Goal: Consume media (video, audio)

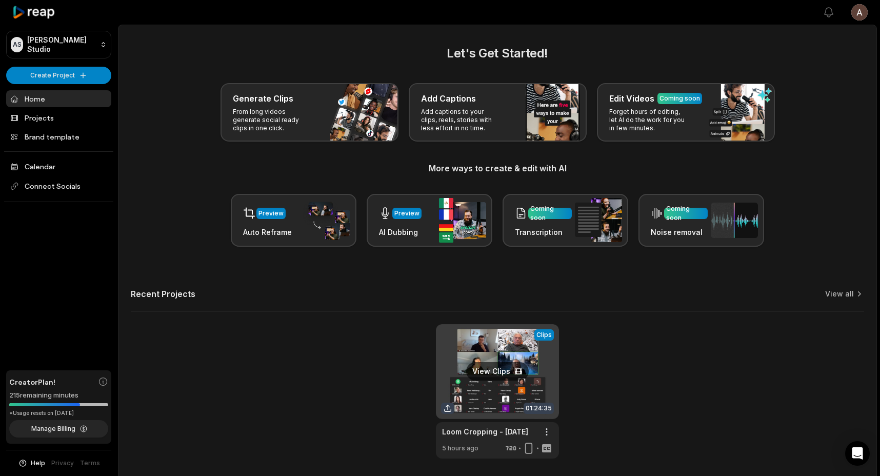
click at [506, 369] on link at bounding box center [497, 391] width 123 height 134
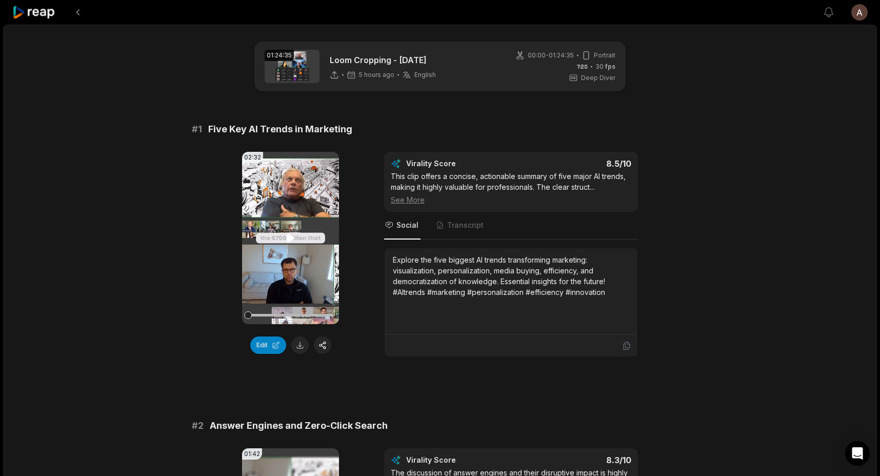
click at [305, 225] on video "Your browser does not support mp4 format." at bounding box center [290, 238] width 97 height 172
click at [263, 316] on div at bounding box center [290, 315] width 85 height 3
click at [279, 316] on div at bounding box center [290, 315] width 85 height 3
click at [304, 316] on div at bounding box center [290, 315] width 85 height 3
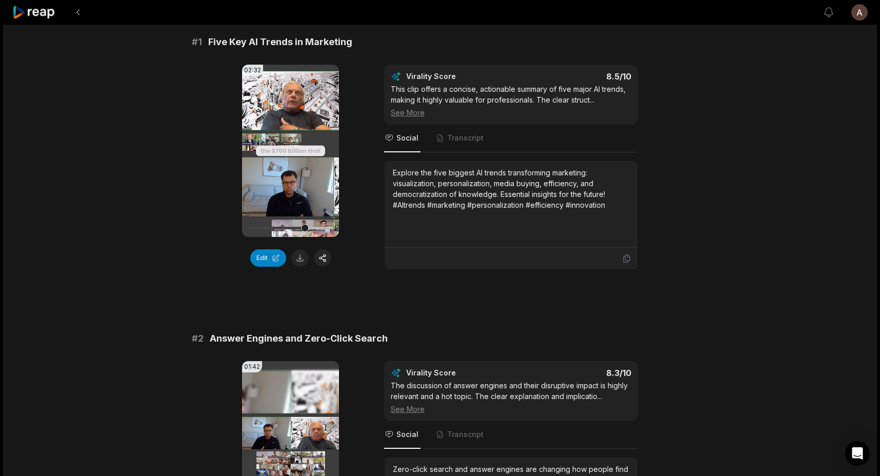
scroll to position [253, 0]
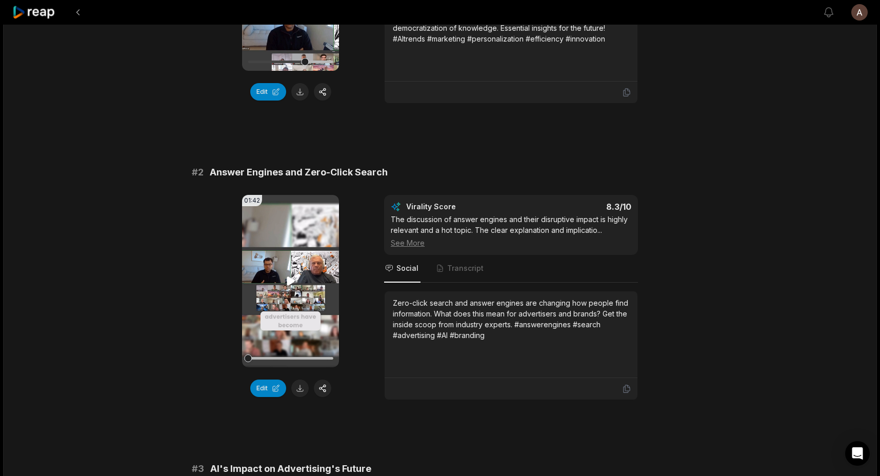
click at [312, 266] on video "Your browser does not support mp4 format." at bounding box center [290, 281] width 97 height 172
click at [269, 359] on div at bounding box center [290, 358] width 85 height 3
click at [295, 359] on div at bounding box center [290, 358] width 85 height 3
click at [316, 359] on div at bounding box center [290, 358] width 85 height 3
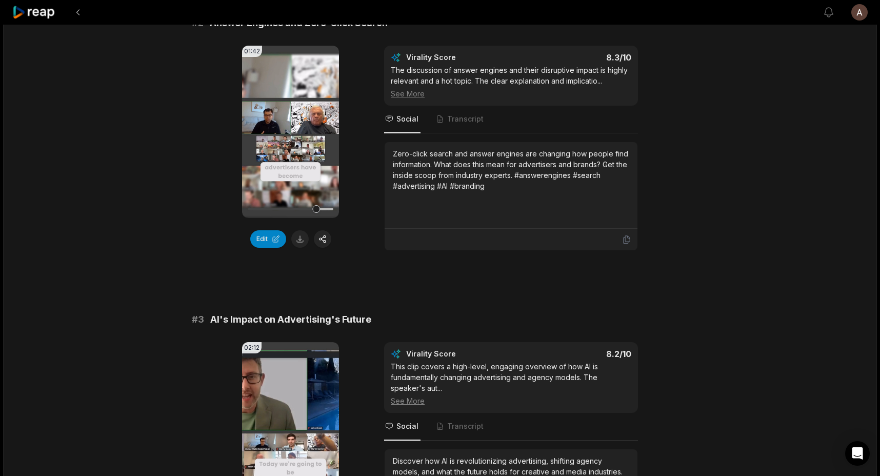
scroll to position [541, 0]
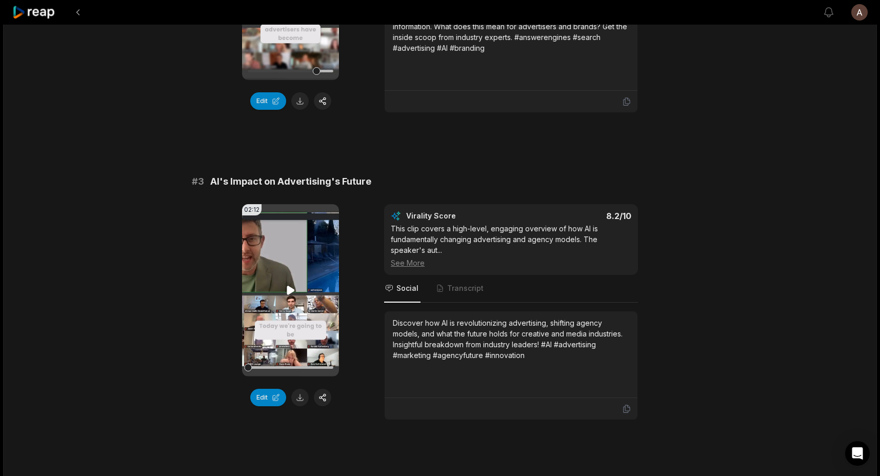
click at [308, 273] on video "Your browser does not support mp4 format." at bounding box center [290, 290] width 97 height 172
click at [265, 365] on div at bounding box center [290, 368] width 85 height 18
click at [278, 365] on div at bounding box center [290, 368] width 85 height 18
click at [293, 365] on div at bounding box center [290, 368] width 85 height 18
click at [304, 365] on div at bounding box center [290, 368] width 85 height 18
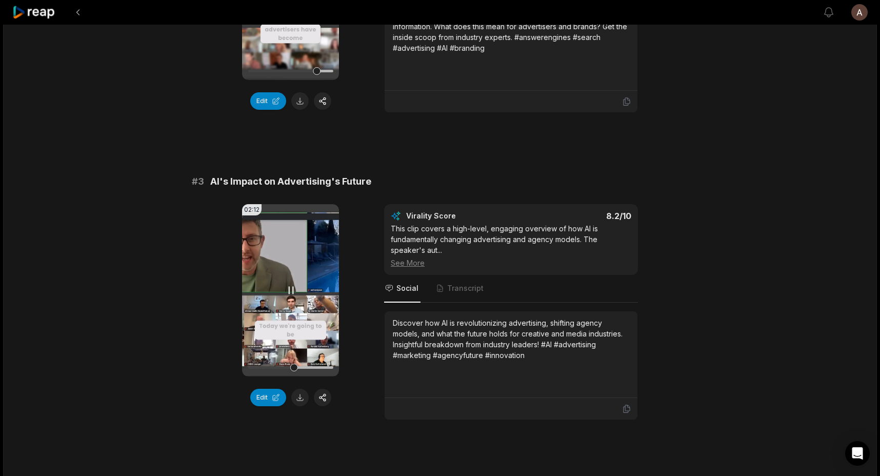
click at [310, 365] on div at bounding box center [290, 368] width 85 height 18
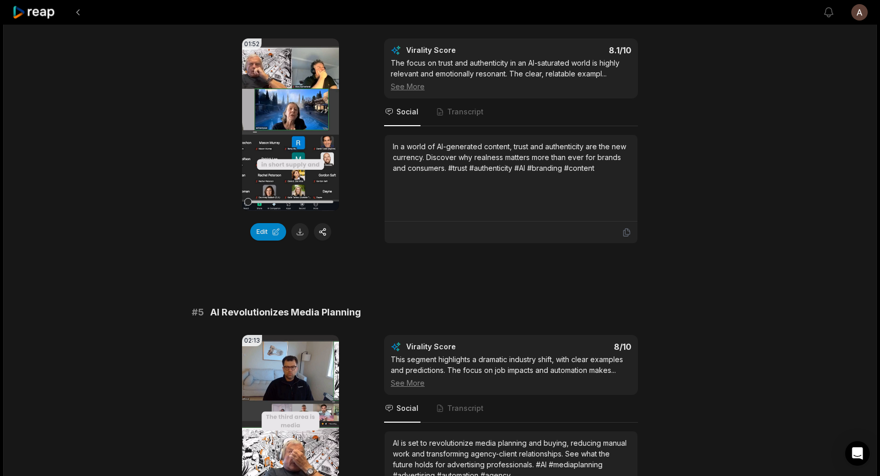
scroll to position [1089, 0]
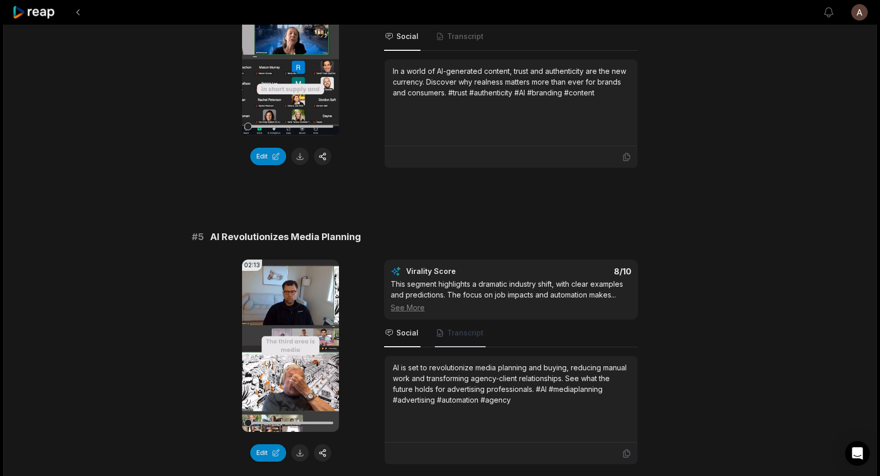
click at [456, 340] on span "Transcript" at bounding box center [460, 334] width 51 height 28
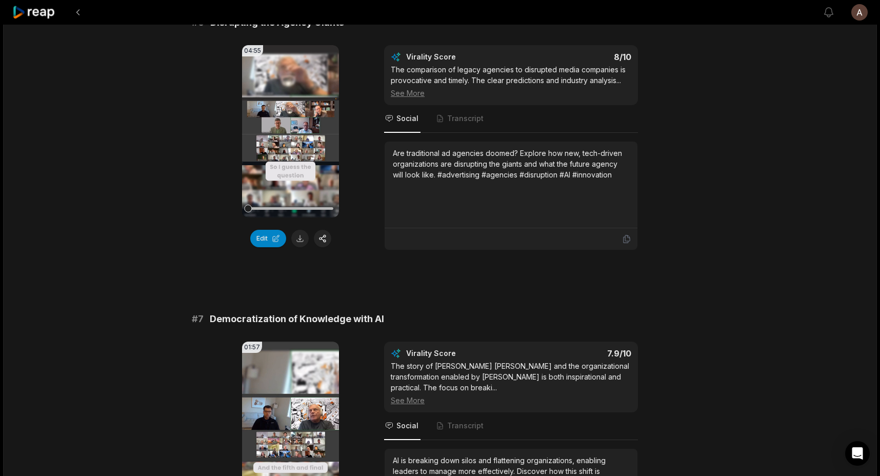
scroll to position [1589, 0]
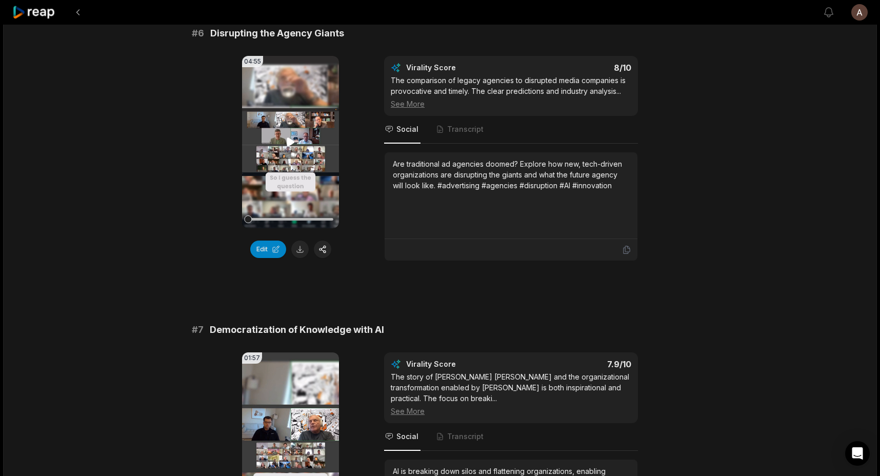
click at [282, 167] on video "Your browser does not support mp4 format." at bounding box center [290, 142] width 97 height 172
click at [261, 220] on div at bounding box center [290, 219] width 85 height 3
click at [283, 219] on div at bounding box center [290, 219] width 85 height 3
click at [295, 218] on div at bounding box center [290, 219] width 85 height 3
click at [310, 217] on div at bounding box center [290, 219] width 85 height 18
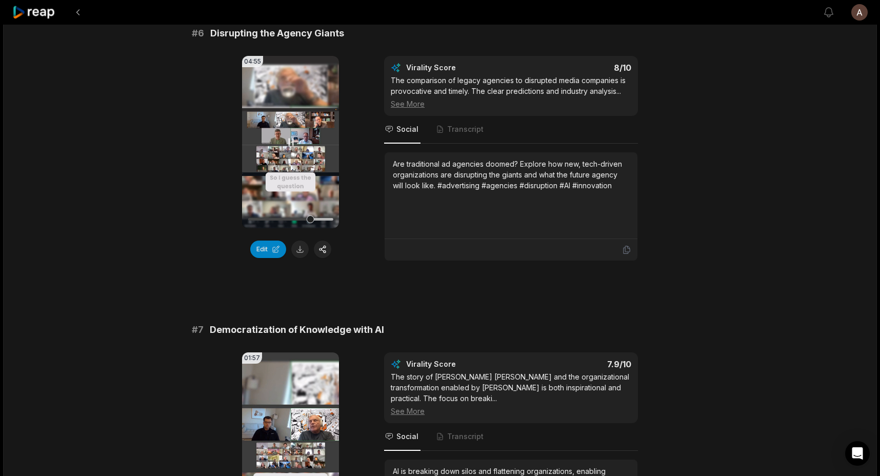
click at [323, 215] on div at bounding box center [290, 219] width 85 height 18
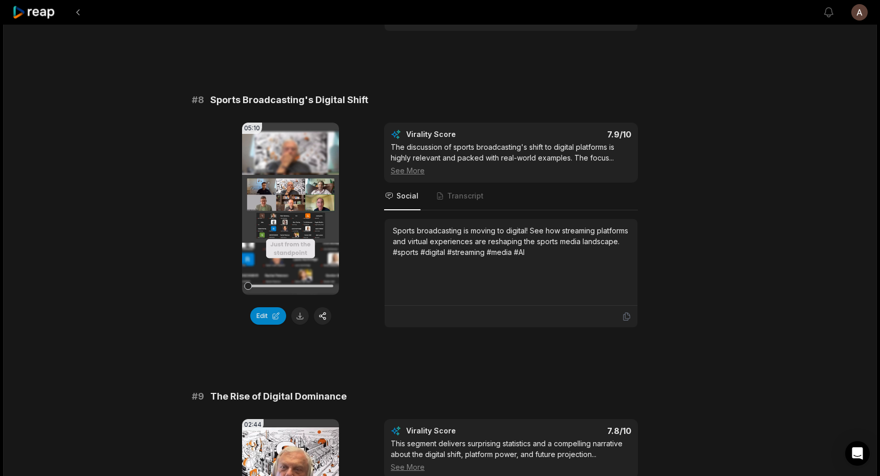
scroll to position [2144, 0]
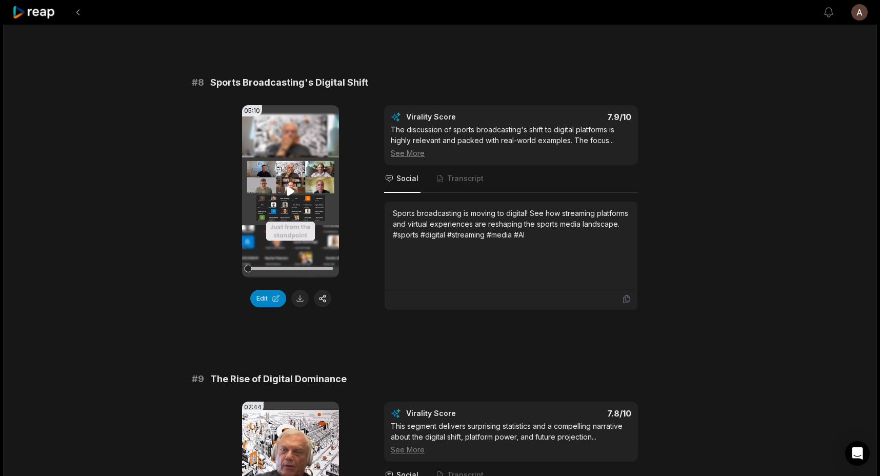
click at [307, 209] on video "Your browser does not support mp4 format." at bounding box center [290, 191] width 97 height 172
click at [258, 267] on div at bounding box center [290, 268] width 85 height 3
click at [271, 267] on div at bounding box center [290, 268] width 85 height 3
click at [286, 267] on div at bounding box center [290, 268] width 85 height 3
click at [294, 267] on div at bounding box center [290, 268] width 85 height 3
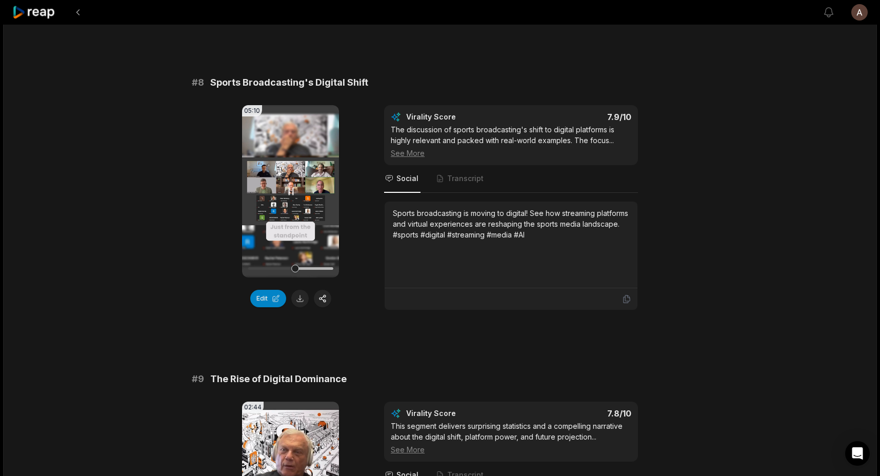
click at [310, 267] on div at bounding box center [290, 268] width 85 height 3
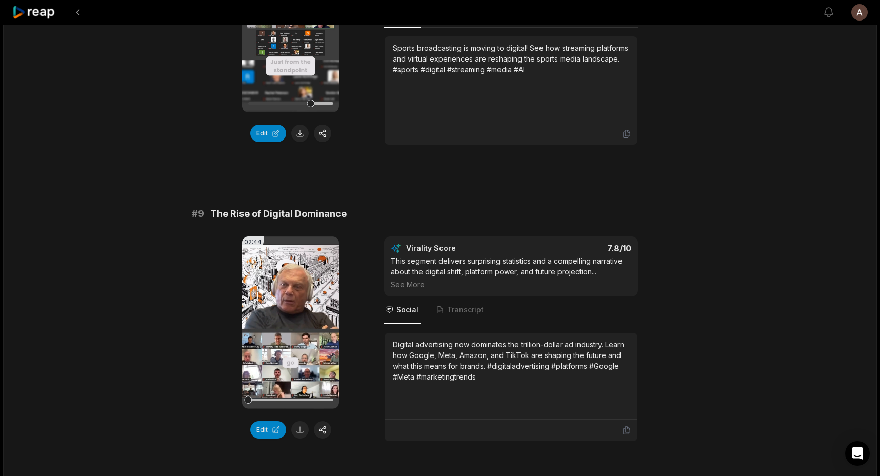
scroll to position [2346, 0]
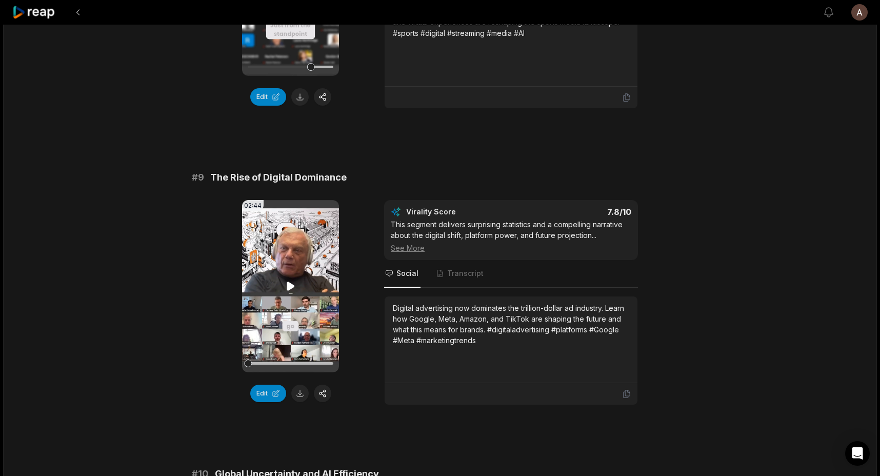
click at [314, 271] on video "Your browser does not support mp4 format." at bounding box center [290, 286] width 97 height 172
click at [272, 362] on div at bounding box center [290, 363] width 85 height 3
click at [292, 355] on div at bounding box center [290, 364] width 85 height 18
click at [305, 355] on div at bounding box center [290, 364] width 85 height 18
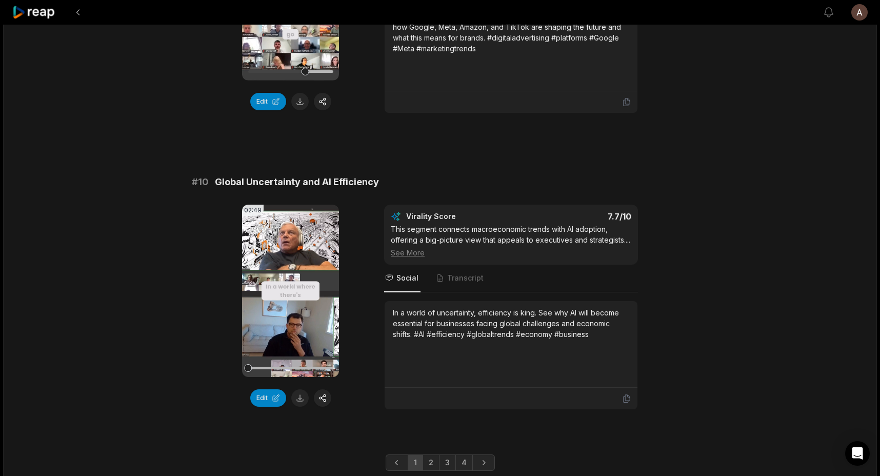
scroll to position [2674, 0]
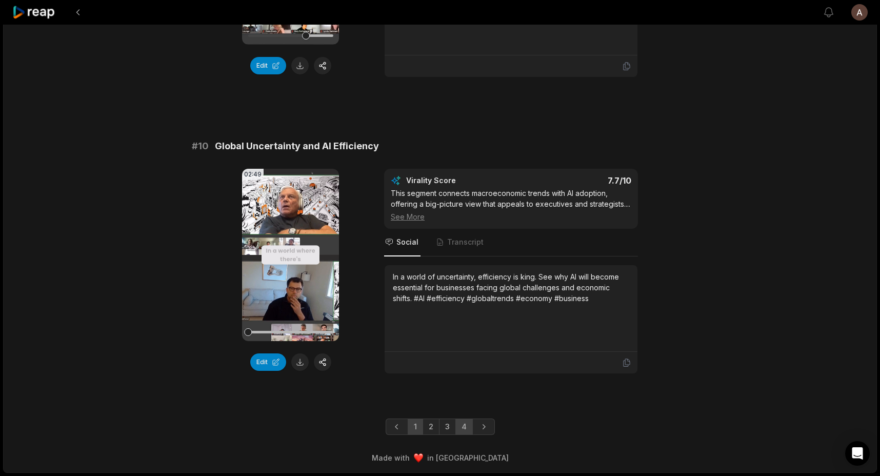
click at [460, 427] on link "4" at bounding box center [464, 427] width 17 height 16
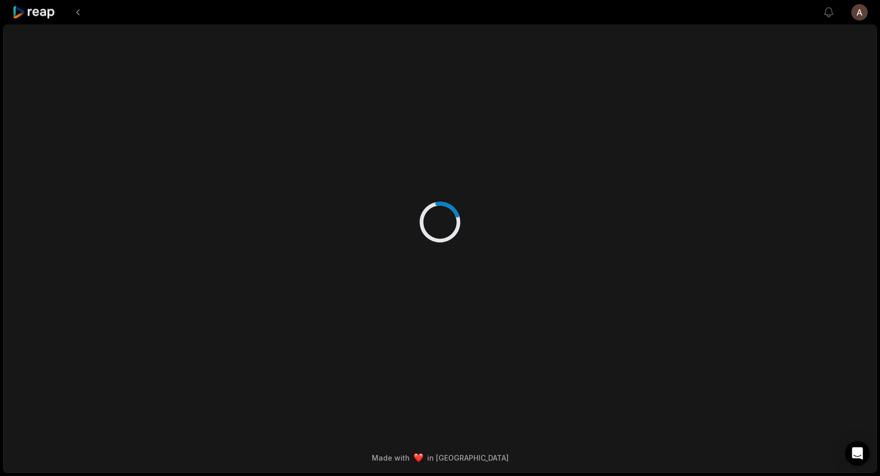
scroll to position [0, 0]
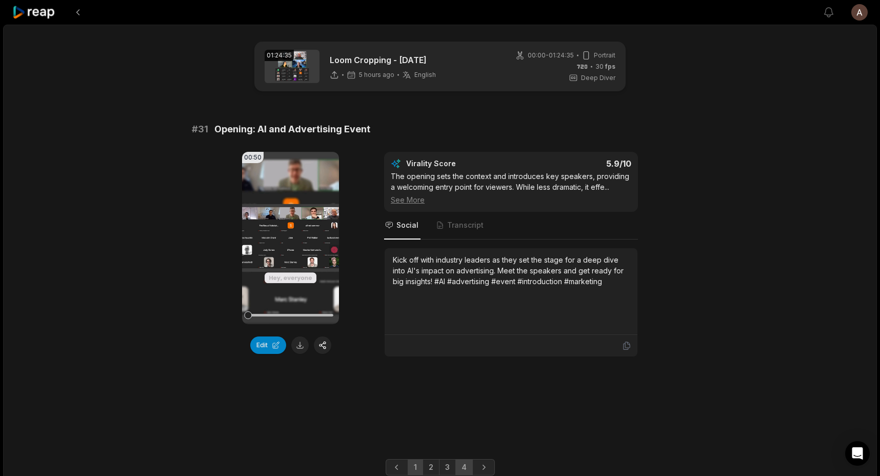
click at [421, 467] on link "1" at bounding box center [415, 467] width 15 height 16
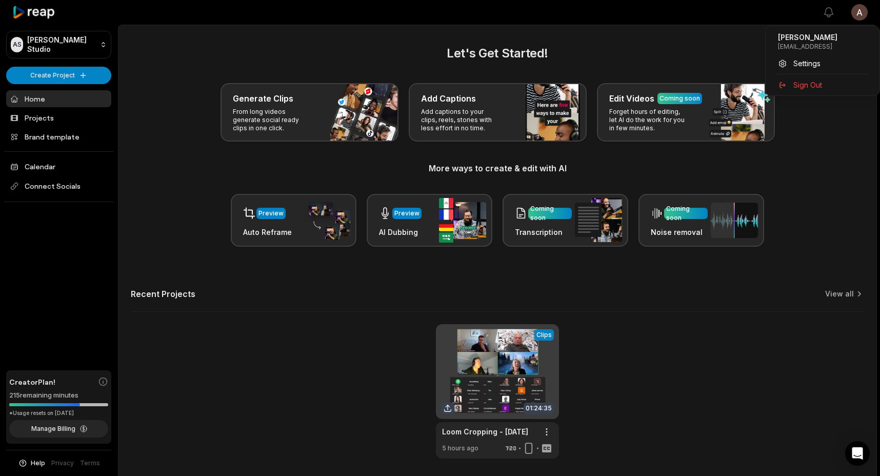
click at [866, 18] on html "AS [PERSON_NAME] Studio Create Project Home Projects Brand template Calendar Co…" at bounding box center [440, 238] width 880 height 476
click at [813, 77] on div "Sign Out" at bounding box center [823, 84] width 106 height 17
